Goal: Navigation & Orientation: Find specific page/section

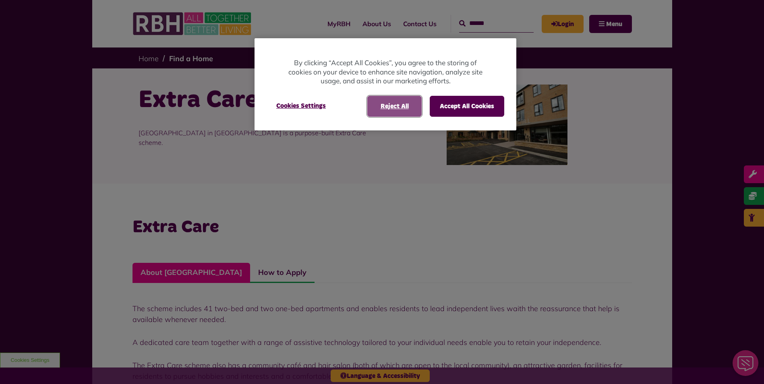
click at [400, 105] on button "Reject All" at bounding box center [394, 106] width 54 height 21
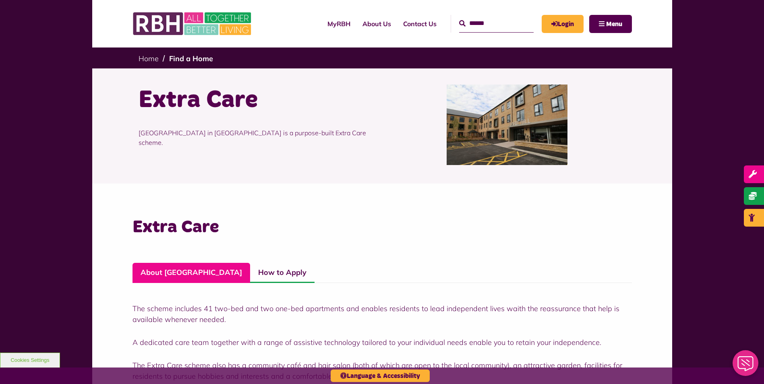
click at [479, 124] on img at bounding box center [507, 125] width 121 height 81
click at [480, 124] on img at bounding box center [507, 125] width 121 height 81
click at [333, 23] on link "MyRBH" at bounding box center [338, 24] width 35 height 22
click at [376, 22] on link "About Us" at bounding box center [376, 24] width 41 height 22
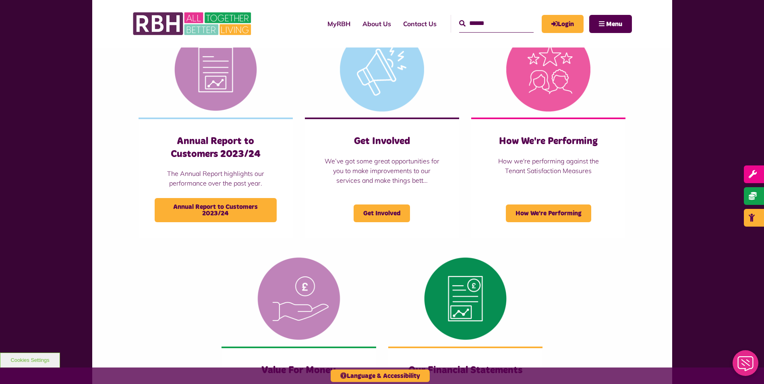
scroll to position [846, 0]
